Goal: Information Seeking & Learning: Learn about a topic

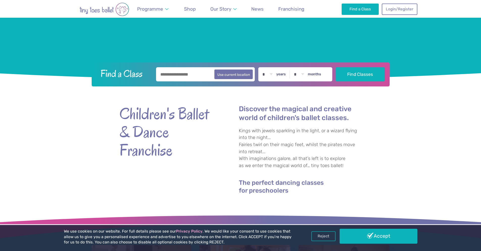
scroll to position [202, 0]
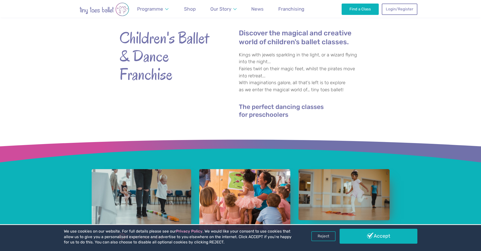
click at [180, 20] on div "Children's Ballet & Dance Franchise Discover the magical and creative world of …" at bounding box center [240, 72] width 243 height 122
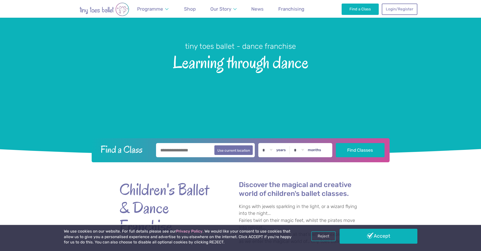
click at [184, 156] on input "text" at bounding box center [205, 150] width 99 height 14
click at [231, 148] on button "Use current location" at bounding box center [233, 150] width 39 height 10
click at [208, 156] on input "**********" at bounding box center [205, 150] width 99 height 14
drag, startPoint x: 180, startPoint y: 153, endPoint x: 135, endPoint y: 150, distance: 45.6
click at [135, 150] on form "**********" at bounding box center [241, 150] width 292 height 14
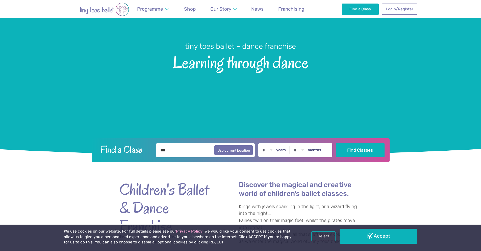
drag, startPoint x: 174, startPoint y: 152, endPoint x: 128, endPoint y: 149, distance: 45.6
click at [128, 149] on form "Find a Class *** Use current location * * * * * * * * * * ** ** ** years * * * …" at bounding box center [241, 150] width 292 height 14
type input "********"
click at [336, 143] on button "Find Classes" at bounding box center [360, 150] width 49 height 14
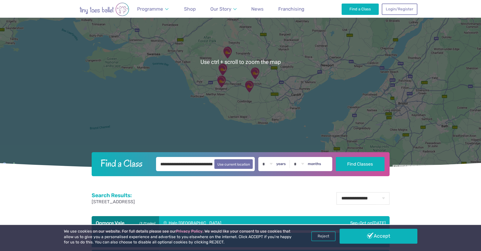
scroll to position [227, 0]
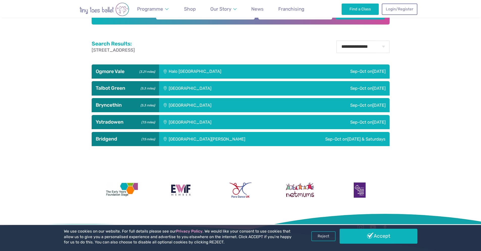
click at [214, 89] on div "Talbot Green Community Centre" at bounding box center [224, 88] width 130 height 14
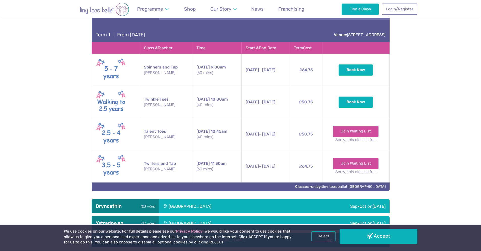
scroll to position [328, 0]
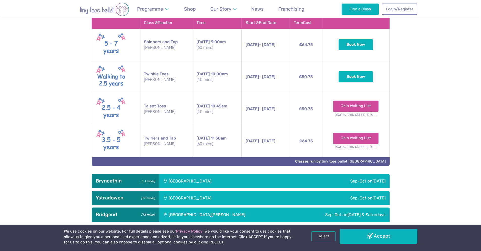
click at [177, 174] on div "Bryncethin Community Centre" at bounding box center [224, 181] width 130 height 14
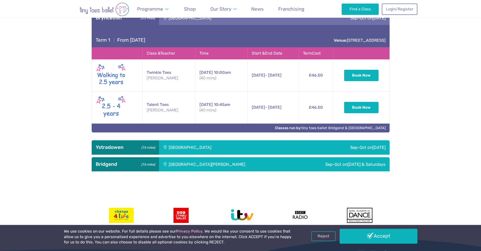
scroll to position [592, 0]
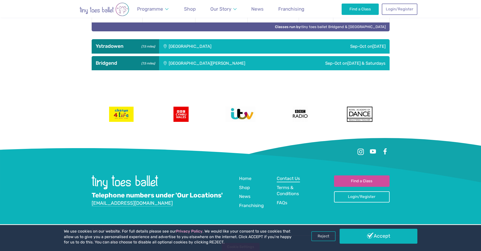
click at [295, 177] on span "Contact Us" at bounding box center [288, 178] width 23 height 5
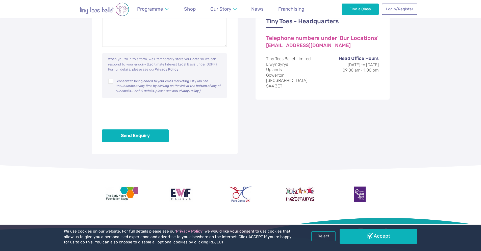
scroll to position [328, 0]
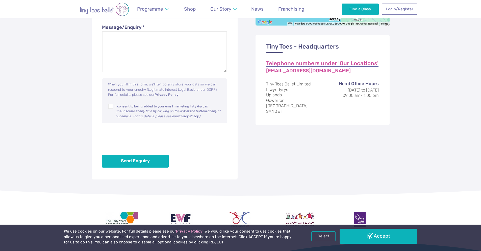
click at [325, 65] on link "Telephone numbers under 'Our Locations'" at bounding box center [322, 64] width 112 height 6
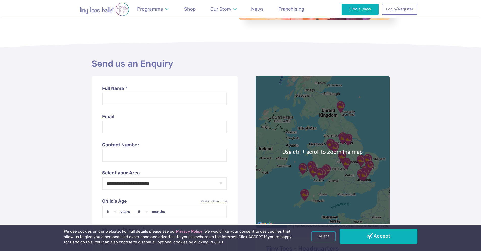
scroll to position [76, 0]
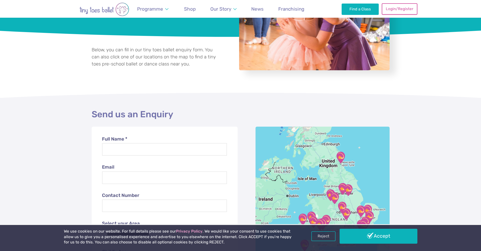
click at [396, 10] on link "Login/Register" at bounding box center [399, 8] width 35 height 11
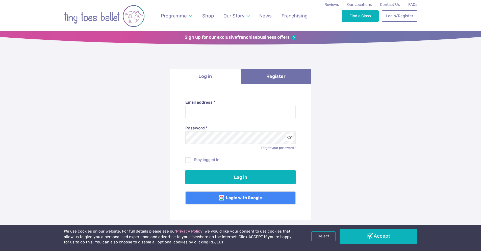
click at [391, 5] on span "Contact Us" at bounding box center [390, 4] width 20 height 5
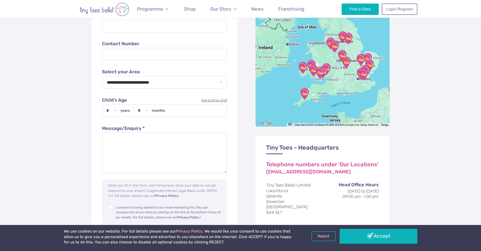
scroll to position [303, 0]
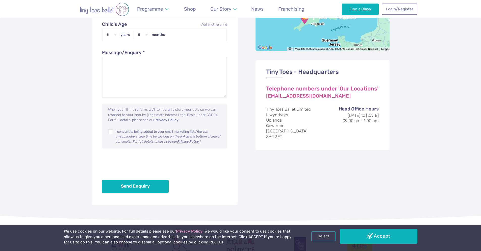
drag, startPoint x: 270, startPoint y: 108, endPoint x: 288, endPoint y: 140, distance: 37.2
click at [288, 140] on div "Tiny Toes - Headquarters Telephone numbers under 'Our Locations' [EMAIL_ADDRESS…" at bounding box center [323, 105] width 134 height 90
click at [393, 126] on div "Send us an Enquiry ← Move left → Move right ↑ Move up ↓ Move down + Zoom in - Z…" at bounding box center [240, 42] width 481 height 355
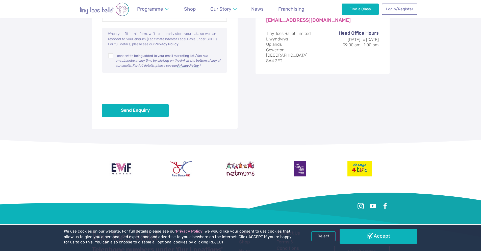
scroll to position [434, 0]
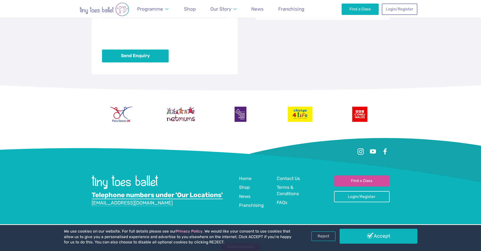
click at [204, 196] on link "Telephone numbers under 'Our Locations'" at bounding box center [157, 195] width 131 height 8
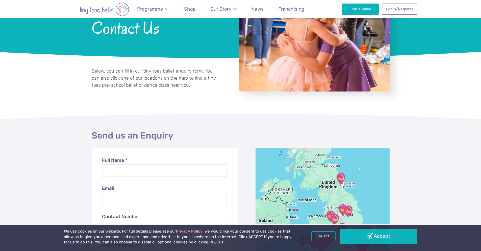
scroll to position [0, 0]
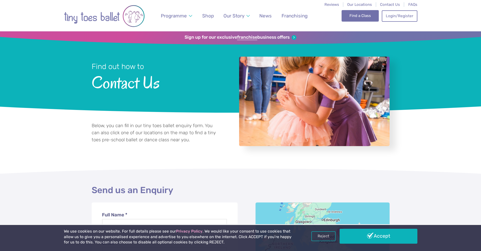
click at [366, 18] on link "Find a Class" at bounding box center [360, 15] width 37 height 11
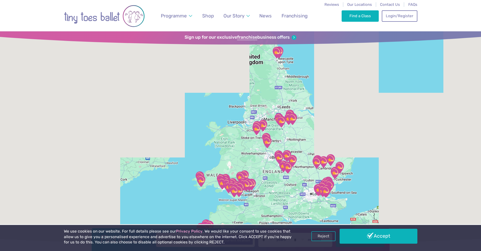
click at [363, 3] on span "Our Locations" at bounding box center [359, 4] width 25 height 5
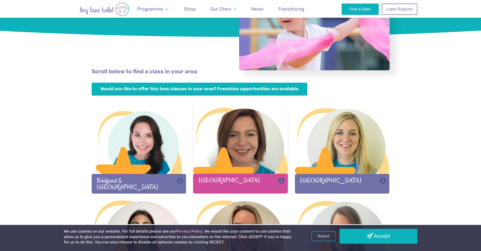
scroll to position [152, 0]
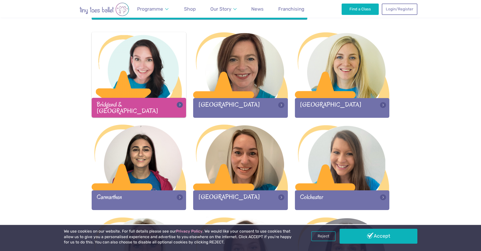
click at [154, 99] on div "Bridgend & [GEOGRAPHIC_DATA]" at bounding box center [139, 107] width 95 height 19
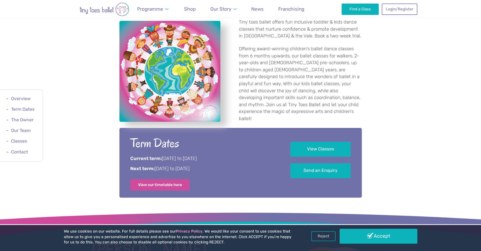
scroll to position [177, 0]
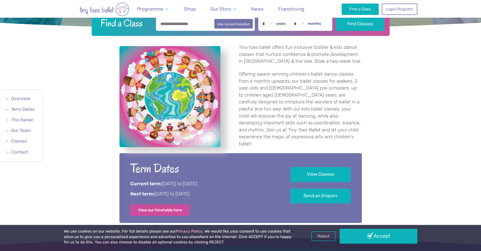
drag, startPoint x: 147, startPoint y: 182, endPoint x: 241, endPoint y: 183, distance: 94.2
click at [237, 181] on p "Current term: 7th September to 18th October 2025" at bounding box center [203, 184] width 146 height 7
click at [242, 193] on p "Next term: 3rd November to 21st December 2025" at bounding box center [203, 194] width 146 height 7
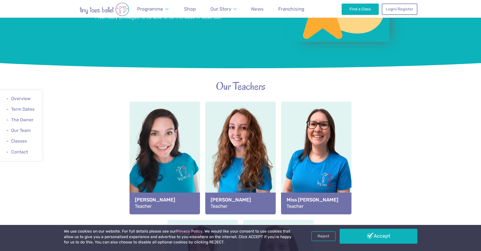
scroll to position [556, 0]
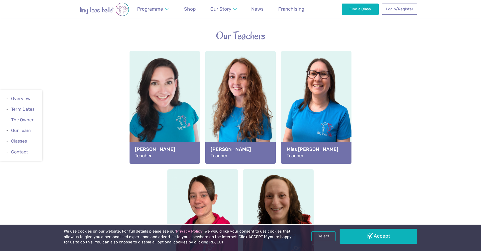
click at [130, 154] on div "Miss Jess Teacher" at bounding box center [165, 153] width 70 height 22
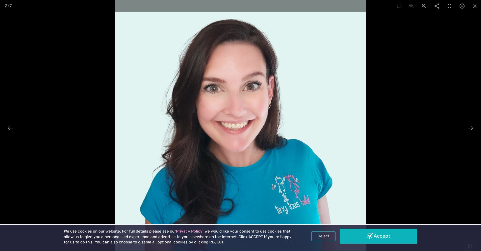
scroll to position [707, 0]
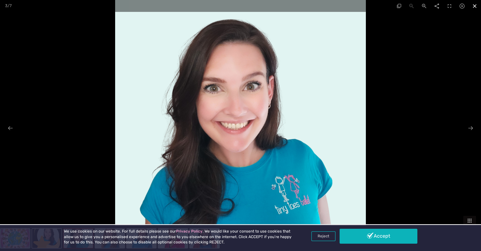
click at [474, 6] on span at bounding box center [475, 6] width 13 height 12
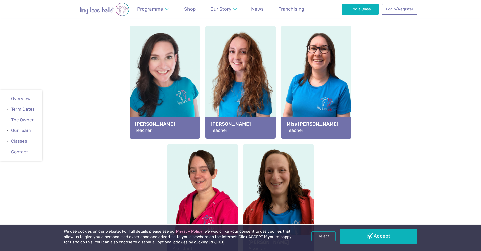
scroll to position [556, 0]
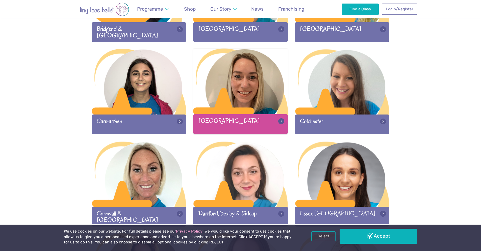
scroll to position [152, 0]
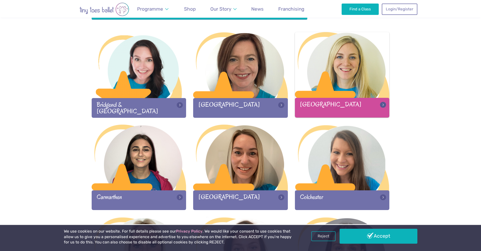
click at [325, 108] on div "[GEOGRAPHIC_DATA]" at bounding box center [342, 107] width 95 height 19
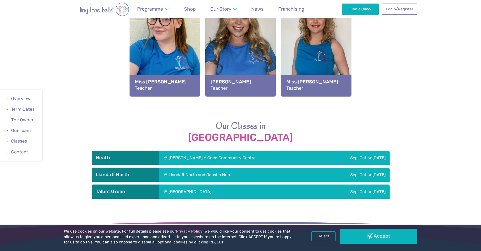
scroll to position [682, 0]
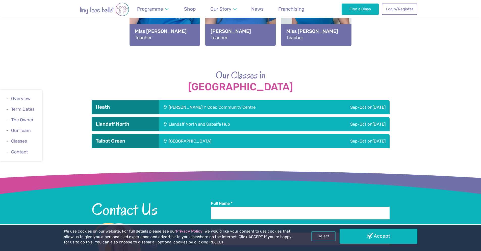
click at [158, 137] on div "Talbot Green" at bounding box center [125, 141] width 67 height 14
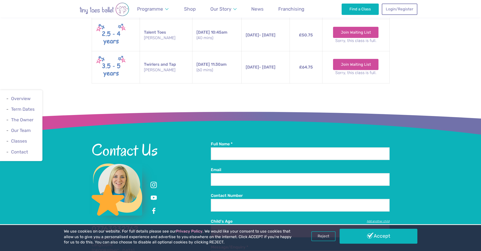
scroll to position [1011, 0]
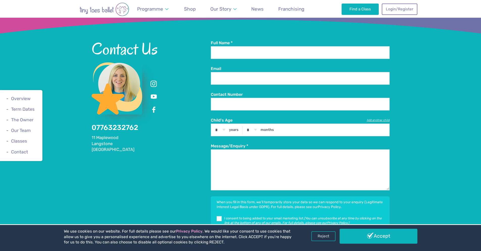
drag, startPoint x: 126, startPoint y: 122, endPoint x: 79, endPoint y: 167, distance: 65.4
click at [79, 167] on div "Contact Us 07763232762 11 Maplewood Langstone Newport Full Name * Email Contact…" at bounding box center [240, 152] width 481 height 289
drag, startPoint x: 146, startPoint y: 124, endPoint x: 92, endPoint y: 121, distance: 53.7
click at [92, 121] on div "Contact Us 07763232762 11 Maplewood Langstone Newport" at bounding box center [151, 96] width 119 height 112
copy link "07763232762"
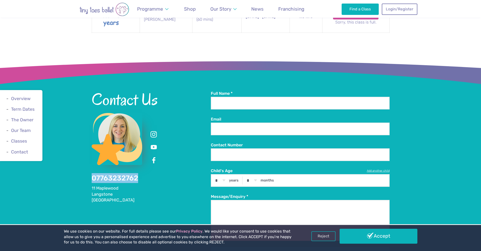
scroll to position [985, 0]
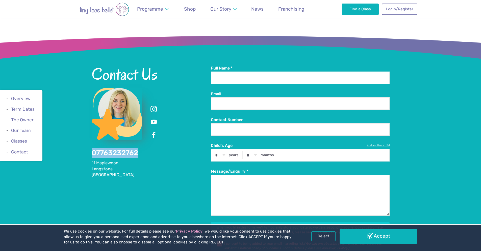
click at [458, 91] on div "Contact Us 07763232762 11 Maplewood Langstone Newport Full Name * Email Contact…" at bounding box center [240, 177] width 481 height 289
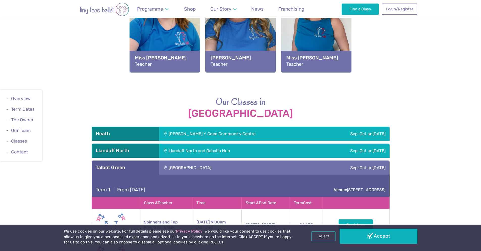
scroll to position [630, 0]
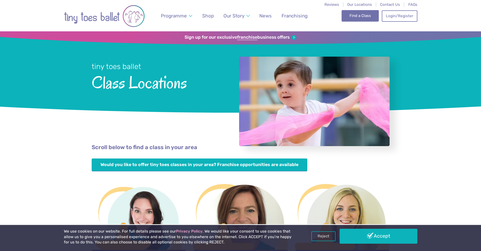
click at [376, 15] on link "Find a Class" at bounding box center [360, 15] width 37 height 11
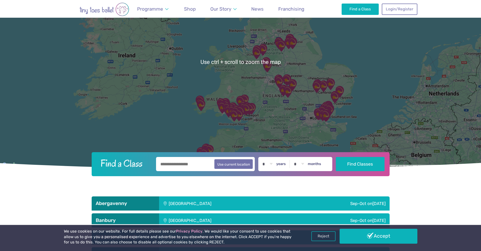
scroll to position [202, 0]
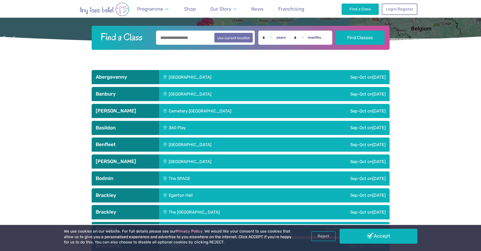
click at [180, 38] on input "text" at bounding box center [205, 38] width 99 height 14
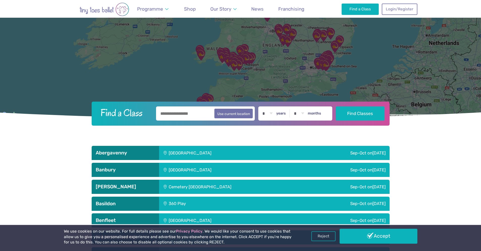
scroll to position [177, 0]
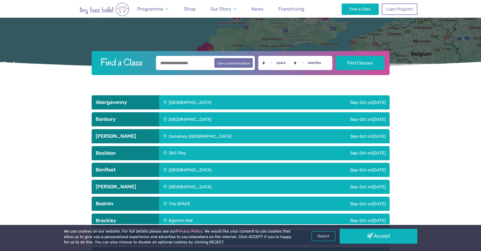
click at [179, 64] on input "text" at bounding box center [205, 63] width 99 height 14
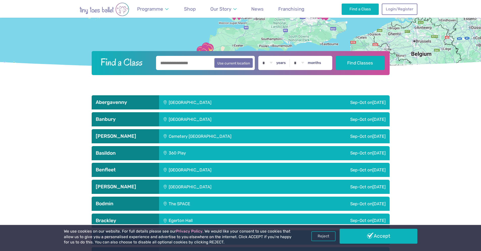
type input "********"
click at [336, 56] on button "Find Classes" at bounding box center [360, 63] width 49 height 14
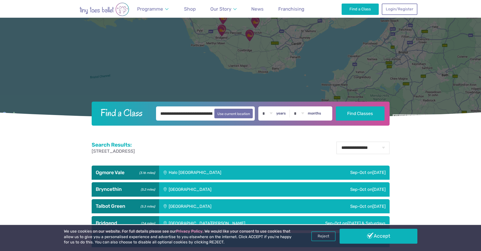
scroll to position [227, 0]
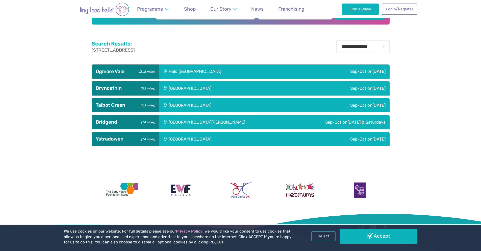
click at [125, 70] on h3 "Ogmore Vale (3.16 miles)" at bounding box center [125, 71] width 59 height 6
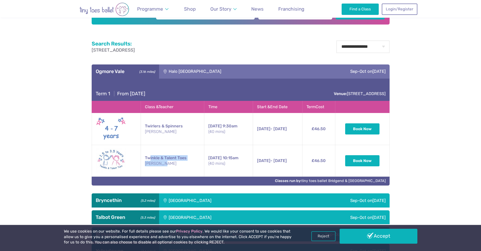
drag, startPoint x: 186, startPoint y: 161, endPoint x: 149, endPoint y: 157, distance: 37.1
click at [149, 157] on td "Twinkle & Talent Toes Miss Gaby" at bounding box center [172, 161] width 63 height 32
click at [180, 163] on small "Miss Gaby" at bounding box center [172, 164] width 55 height 6
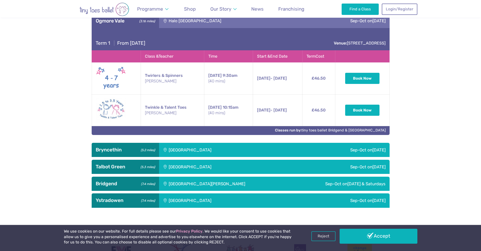
click at [126, 153] on div "Bryncethin (5.2 miles)" at bounding box center [125, 150] width 67 height 14
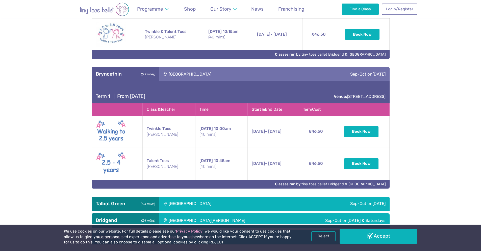
scroll to position [455, 0]
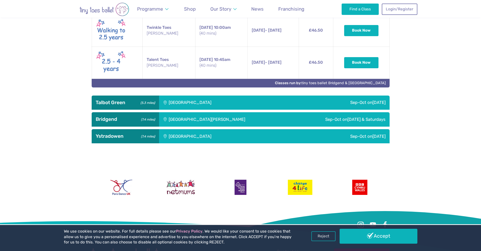
click at [219, 101] on div "Talbot Green Community Centre" at bounding box center [224, 102] width 130 height 14
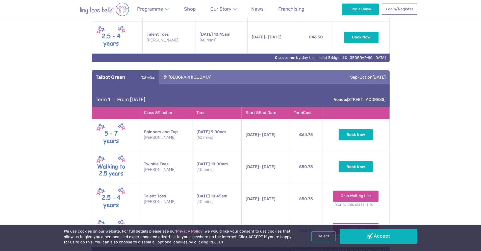
scroll to position [581, 0]
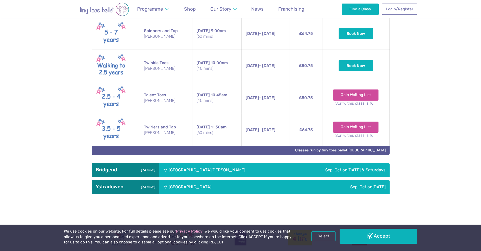
click at [177, 169] on div "St. John Training Centre" at bounding box center [224, 170] width 131 height 14
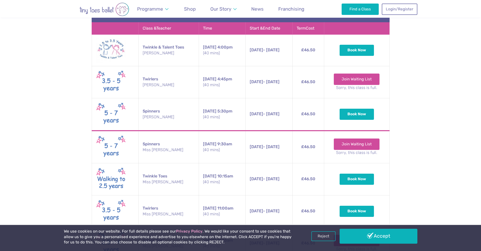
scroll to position [657, 0]
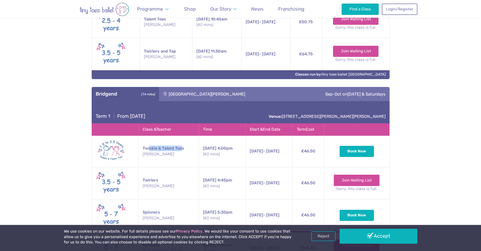
drag, startPoint x: 147, startPoint y: 149, endPoint x: 180, endPoint y: 149, distance: 32.8
click at [180, 149] on td "Twinkle & Talent Toes Miss Gaby" at bounding box center [168, 151] width 60 height 32
click at [180, 156] on small "Miss Gaby" at bounding box center [169, 154] width 52 height 6
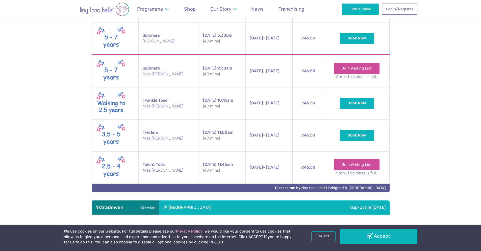
scroll to position [960, 0]
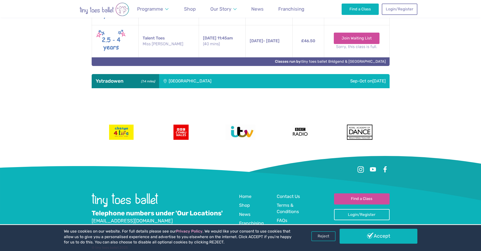
click at [145, 84] on h3 "Ystradowen (7.4 miles)" at bounding box center [125, 81] width 59 height 6
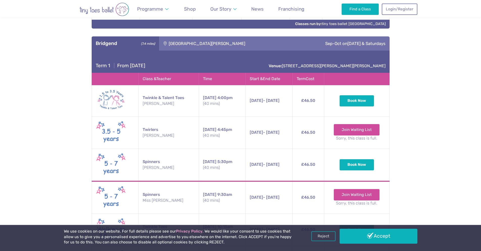
scroll to position [657, 0]
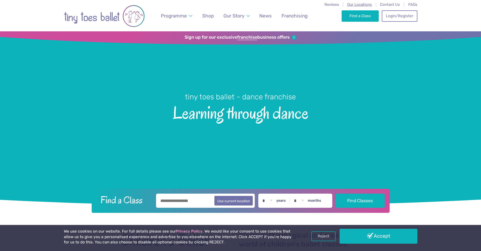
click at [355, 5] on span "Our Locations" at bounding box center [359, 4] width 25 height 5
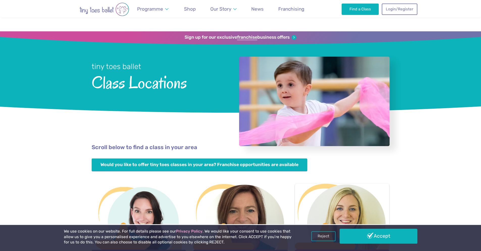
scroll to position [126, 0]
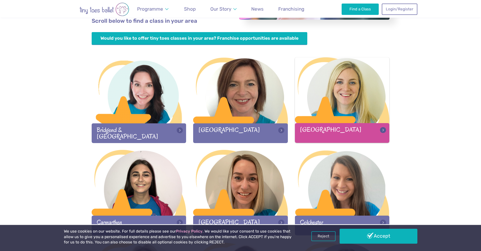
click at [336, 114] on div at bounding box center [342, 90] width 95 height 67
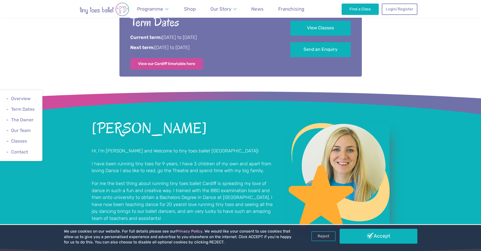
scroll to position [303, 0]
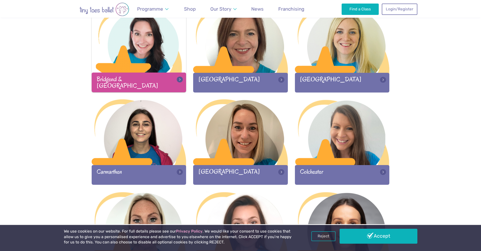
scroll to position [177, 0]
click at [123, 64] on div at bounding box center [139, 40] width 95 height 67
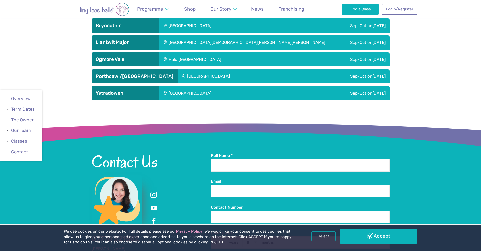
scroll to position [857, 0]
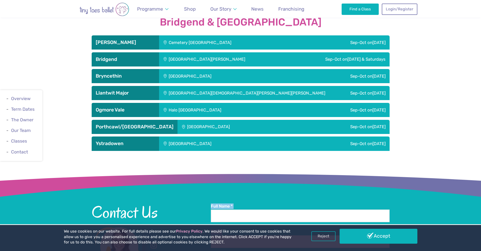
drag, startPoint x: 91, startPoint y: 173, endPoint x: 137, endPoint y: 174, distance: 46.5
drag, startPoint x: 87, startPoint y: 172, endPoint x: 141, endPoint y: 173, distance: 53.6
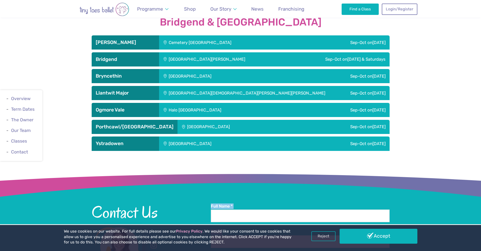
drag, startPoint x: 140, startPoint y: 173, endPoint x: 91, endPoint y: 172, distance: 49.3
drag, startPoint x: 143, startPoint y: 172, endPoint x: 93, endPoint y: 172, distance: 50.0
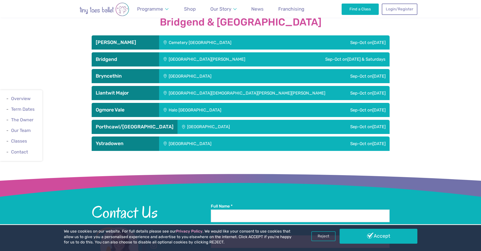
click at [93, 203] on div "Contact Us 07770 321502 Ty Delfryn SA11 2EP" at bounding box center [151, 255] width 119 height 105
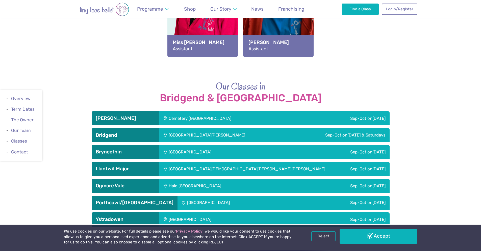
scroll to position [655, 0]
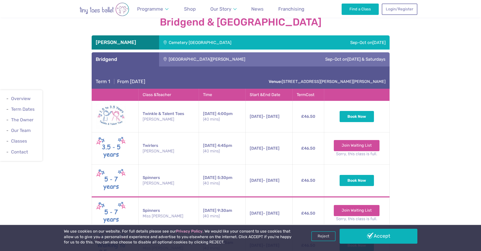
scroll to position [806, 0]
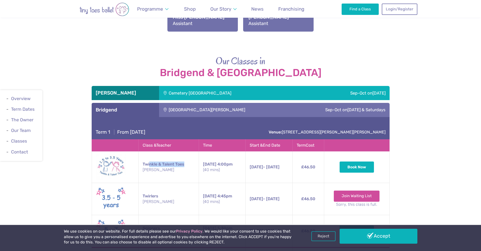
drag, startPoint x: 148, startPoint y: 49, endPoint x: 190, endPoint y: 53, distance: 42.9
click at [186, 151] on td "Twinkle & Talent Toes Miss Gaby" at bounding box center [168, 167] width 60 height 32
click at [199, 151] on td "Thursday 4:00pm (40 mins)" at bounding box center [222, 167] width 47 height 32
click at [187, 8] on span "Shop" at bounding box center [190, 9] width 12 height 6
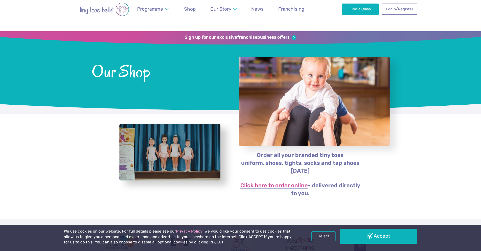
scroll to position [101, 0]
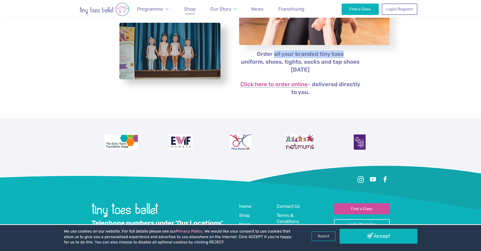
drag, startPoint x: 279, startPoint y: 51, endPoint x: 357, endPoint y: 54, distance: 77.6
click at [357, 54] on div "Order all your branded tiny toes uniform, shoes, tights, socks and tap shoes [D…" at bounding box center [297, 65] width 129 height 89
click at [357, 63] on p "Order all your branded tiny toes uniform, shoes, tights, socks and tap shoes [D…" at bounding box center [300, 61] width 123 height 23
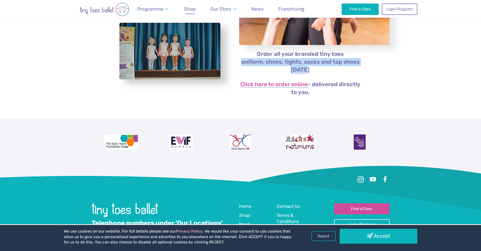
drag, startPoint x: 240, startPoint y: 62, endPoint x: 347, endPoint y: 66, distance: 107.2
click at [347, 66] on div "Order all your branded tiny toes uniform, shoes, tights, socks and tap shoes to…" at bounding box center [297, 65] width 129 height 89
click at [285, 83] on link "Click here to order online" at bounding box center [274, 85] width 67 height 6
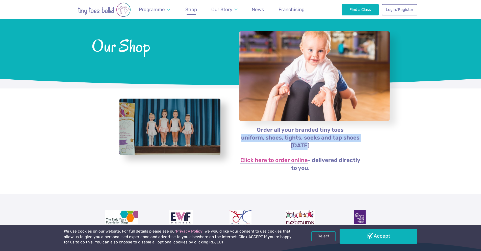
scroll to position [0, 0]
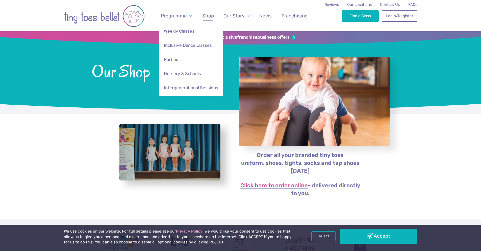
click at [184, 31] on span "Weekly Classes" at bounding box center [179, 31] width 31 height 5
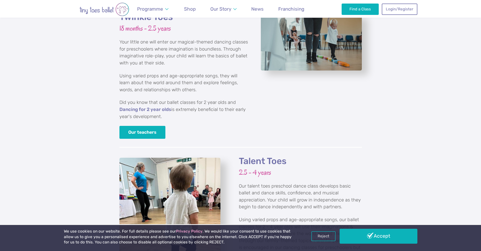
scroll to position [556, 0]
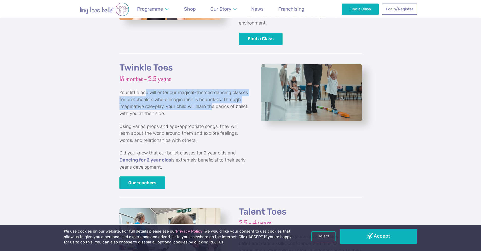
drag, startPoint x: 144, startPoint y: 81, endPoint x: 210, endPoint y: 100, distance: 68.4
click at [210, 100] on div "Twinkle Toes 18 months - 2.5 years Your little one will enter our magical-theme…" at bounding box center [183, 125] width 129 height 127
click at [186, 113] on div "Twinkle Toes 18 months - 2.5 years Your little one will enter our magical-theme…" at bounding box center [183, 125] width 129 height 127
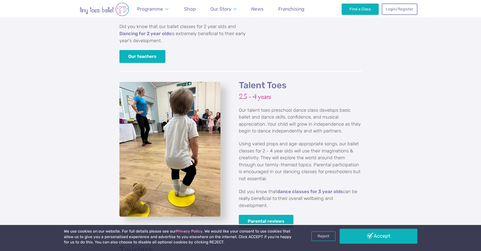
scroll to position [632, 0]
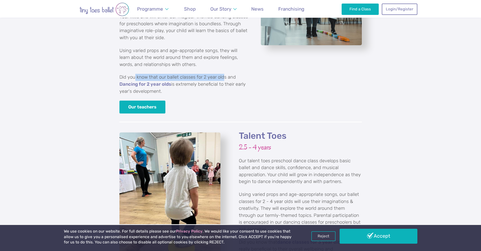
drag, startPoint x: 134, startPoint y: 67, endPoint x: 222, endPoint y: 70, distance: 87.5
click at [222, 74] on p "Did you know that our ballet classes for 2 year olds and Dancing for 2 year old…" at bounding box center [183, 84] width 129 height 21
click at [276, 81] on div "Twinkle Toes 18 months - 2.5 years Your little one will enter our magical-theme…" at bounding box center [240, 49] width 243 height 143
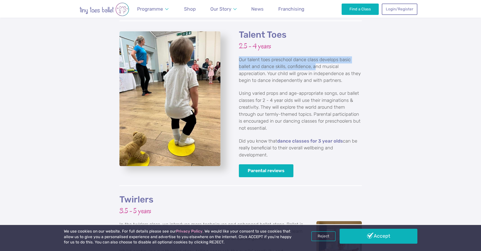
drag, startPoint x: 240, startPoint y: 54, endPoint x: 315, endPoint y: 62, distance: 75.0
click at [315, 62] on p "Our talent toes preschool dance class develops basic ballet and dance skills, c…" at bounding box center [300, 70] width 123 height 28
click at [261, 67] on p "Our talent toes preschool dance class develops basic ballet and dance skills, c…" at bounding box center [300, 70] width 123 height 28
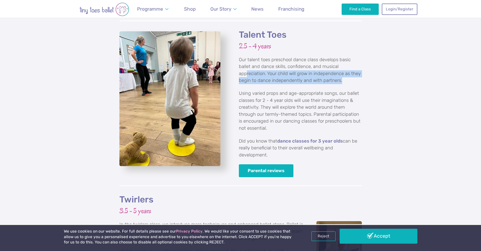
drag, startPoint x: 252, startPoint y: 68, endPoint x: 345, endPoint y: 70, distance: 92.2
click at [344, 70] on p "Our talent toes preschool dance class develops basic ballet and dance skills, c…" at bounding box center [300, 70] width 123 height 28
click at [345, 73] on p "Our talent toes preschool dance class develops basic ballet and dance skills, c…" at bounding box center [300, 70] width 123 height 28
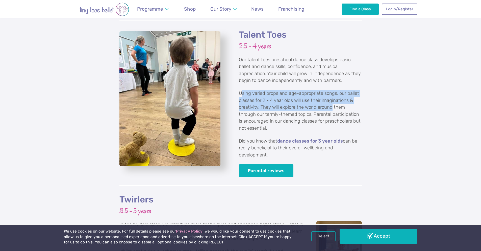
drag, startPoint x: 241, startPoint y: 89, endPoint x: 334, endPoint y: 104, distance: 94.4
click at [331, 101] on p "Using varied props and age-appropriate songs, our ballet classes for 2 - 4 year…" at bounding box center [300, 111] width 123 height 42
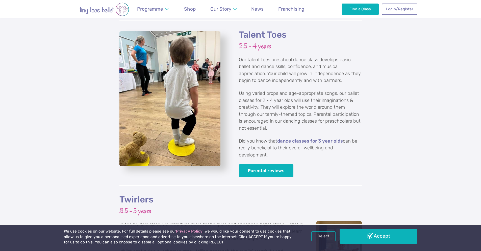
click at [334, 105] on p "Using varied props and age-appropriate songs, our ballet classes for 2 - 4 year…" at bounding box center [300, 111] width 123 height 42
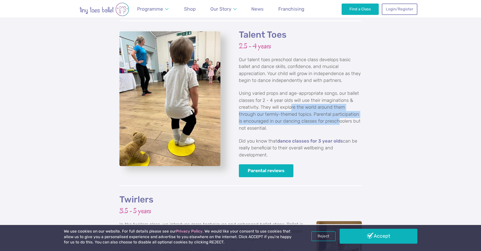
drag, startPoint x: 323, startPoint y: 110, endPoint x: 287, endPoint y: 103, distance: 36.0
click at [290, 103] on p "Using varied props and age-appropriate songs, our ballet classes for 2 - 4 year…" at bounding box center [300, 111] width 123 height 42
click at [280, 103] on p "Using varied props and age-appropriate songs, our ballet classes for 2 - 4 year…" at bounding box center [300, 111] width 123 height 42
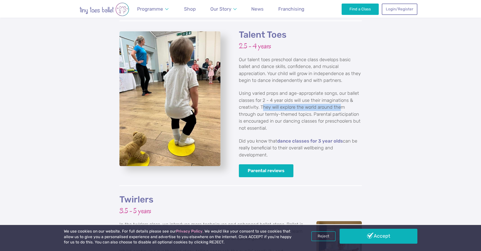
drag, startPoint x: 277, startPoint y: 102, endPoint x: 339, endPoint y: 104, distance: 61.9
click at [339, 104] on p "Using varied props and age-appropriate songs, our ballet classes for 2 - 4 year…" at bounding box center [300, 111] width 123 height 42
click at [341, 107] on p "Using varied props and age-appropriate songs, our ballet classes for 2 - 4 year…" at bounding box center [300, 111] width 123 height 42
drag, startPoint x: 336, startPoint y: 110, endPoint x: 283, endPoint y: 109, distance: 53.8
click at [287, 108] on p "Using varied props and age-appropriate songs, our ballet classes for 2 - 4 year…" at bounding box center [300, 111] width 123 height 42
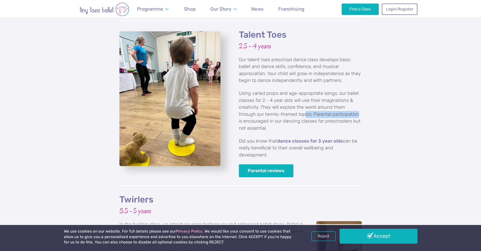
click at [278, 113] on p "Using varied props and age-appropriate songs, our ballet classes for 2 - 4 year…" at bounding box center [300, 111] width 123 height 42
drag, startPoint x: 269, startPoint y: 115, endPoint x: 244, endPoint y: 114, distance: 25.1
click at [244, 114] on p "Using varied props and age-appropriate songs, our ballet classes for 2 - 4 year…" at bounding box center [300, 111] width 123 height 42
click at [267, 115] on p "Using varied props and age-appropriate songs, our ballet classes for 2 - 4 year…" at bounding box center [300, 111] width 123 height 42
drag, startPoint x: 269, startPoint y: 118, endPoint x: 245, endPoint y: 106, distance: 26.3
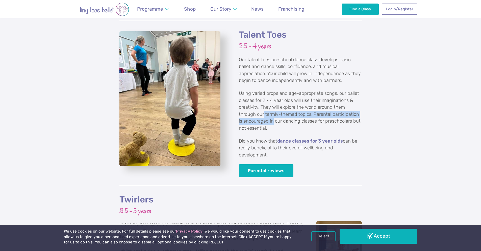
click at [245, 106] on p "Using varied props and age-appropriate songs, our ballet classes for 2 - 4 year…" at bounding box center [300, 111] width 123 height 42
click at [268, 114] on p "Using varied props and age-appropriate songs, our ballet classes for 2 - 4 year…" at bounding box center [300, 111] width 123 height 42
click at [389, 112] on div "Talent Toes 2.5 - 4 years Our talent toes preschool dance class develops basic …" at bounding box center [240, 106] width 481 height 173
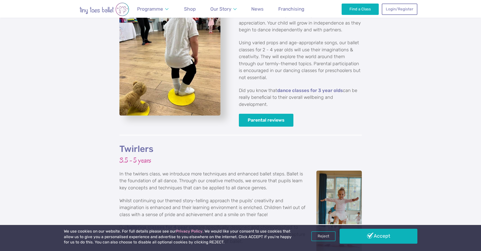
scroll to position [682, 0]
